Goal: Task Accomplishment & Management: Use online tool/utility

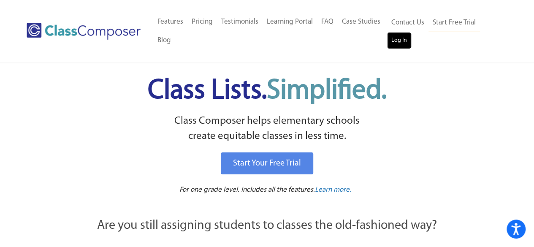
click at [398, 44] on link "Log In" at bounding box center [399, 40] width 24 height 17
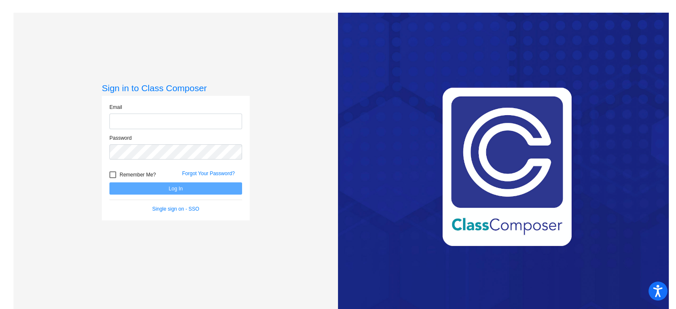
type input "[EMAIL_ADDRESS][DOMAIN_NAME]"
click at [182, 187] on button "Log In" at bounding box center [175, 188] width 133 height 12
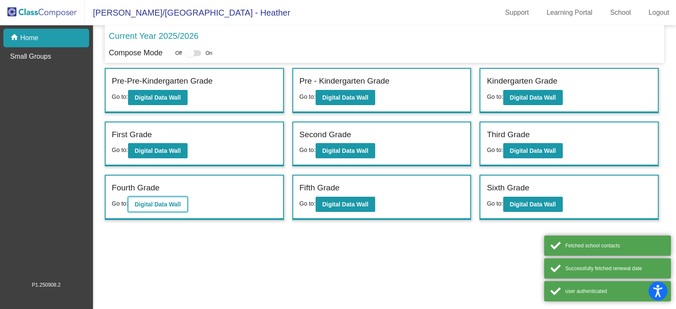
click at [164, 197] on button "Digital Data Wall" at bounding box center [158, 204] width 60 height 15
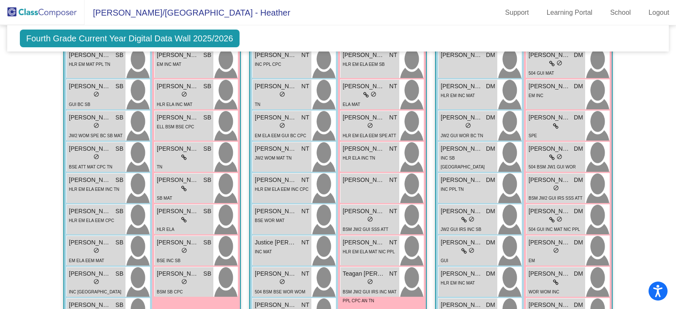
scroll to position [317, 0]
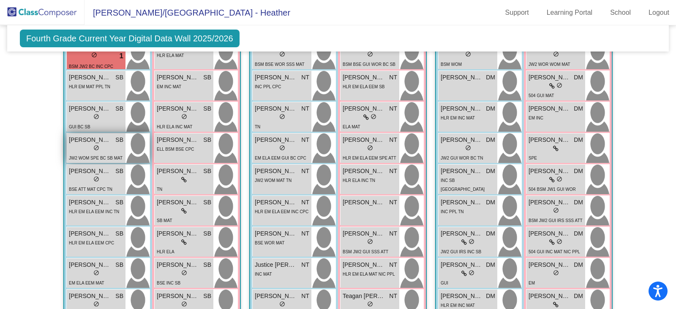
click at [95, 145] on span "do_not_disturb_alt" at bounding box center [96, 148] width 6 height 6
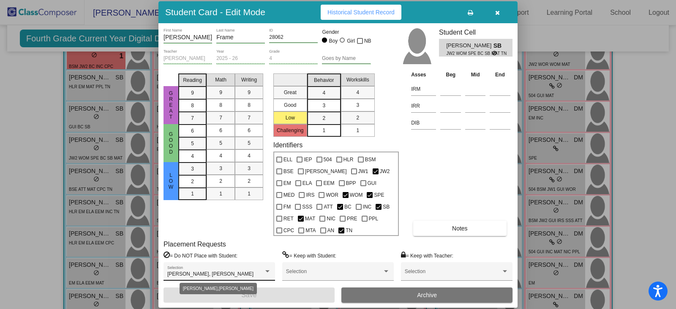
click at [267, 269] on div at bounding box center [268, 272] width 8 height 6
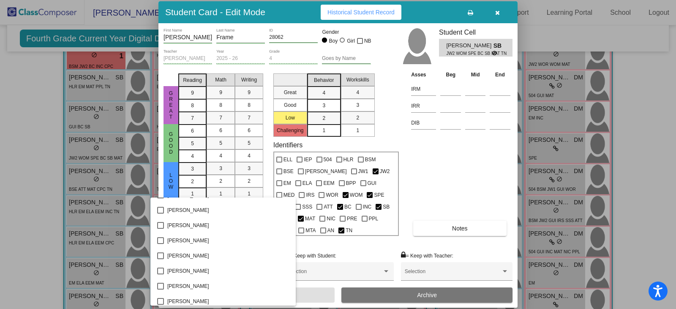
scroll to position [2180, 0]
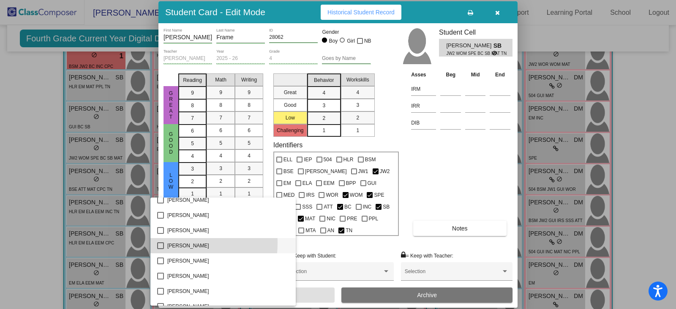
click at [161, 242] on mat-pseudo-checkbox at bounding box center [160, 245] width 7 height 7
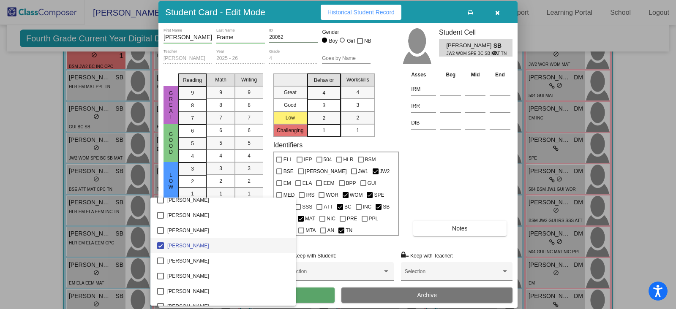
click at [302, 293] on div at bounding box center [338, 154] width 676 height 309
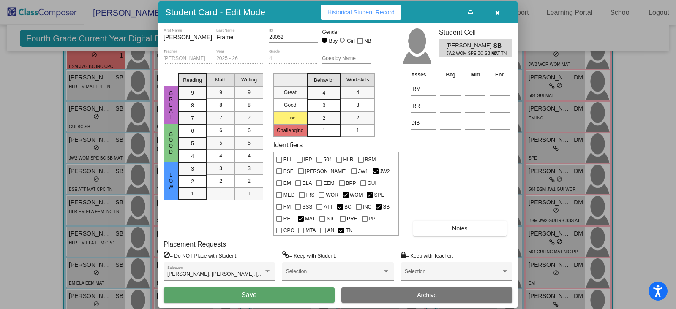
click at [281, 287] on div "= Do NOT Place with Student: Anthony Handlovsky, Bianca Dougherty, Penelope McG…" at bounding box center [337, 269] width 349 height 37
click at [281, 292] on button "Save" at bounding box center [248, 295] width 171 height 15
